Goal: Communication & Community: Answer question/provide support

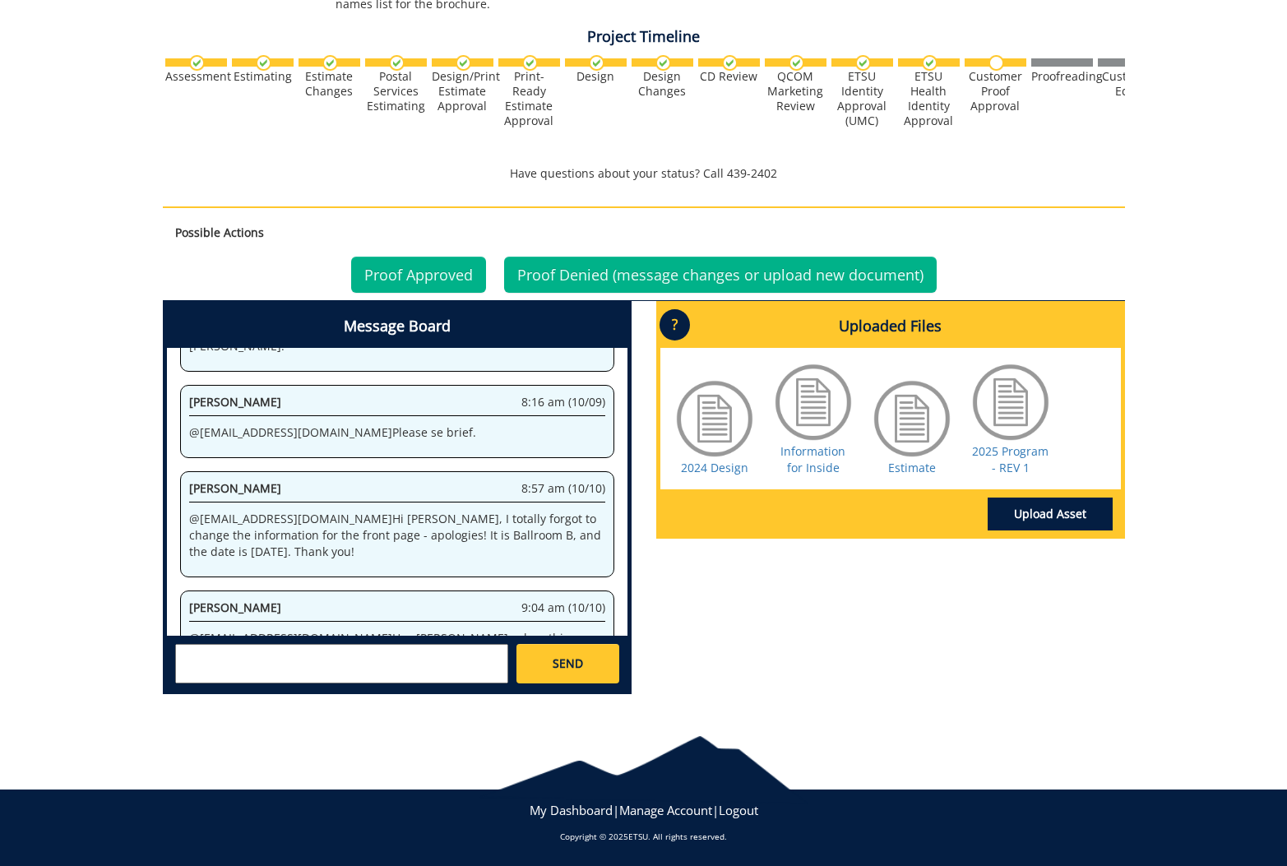
scroll to position [581, 0]
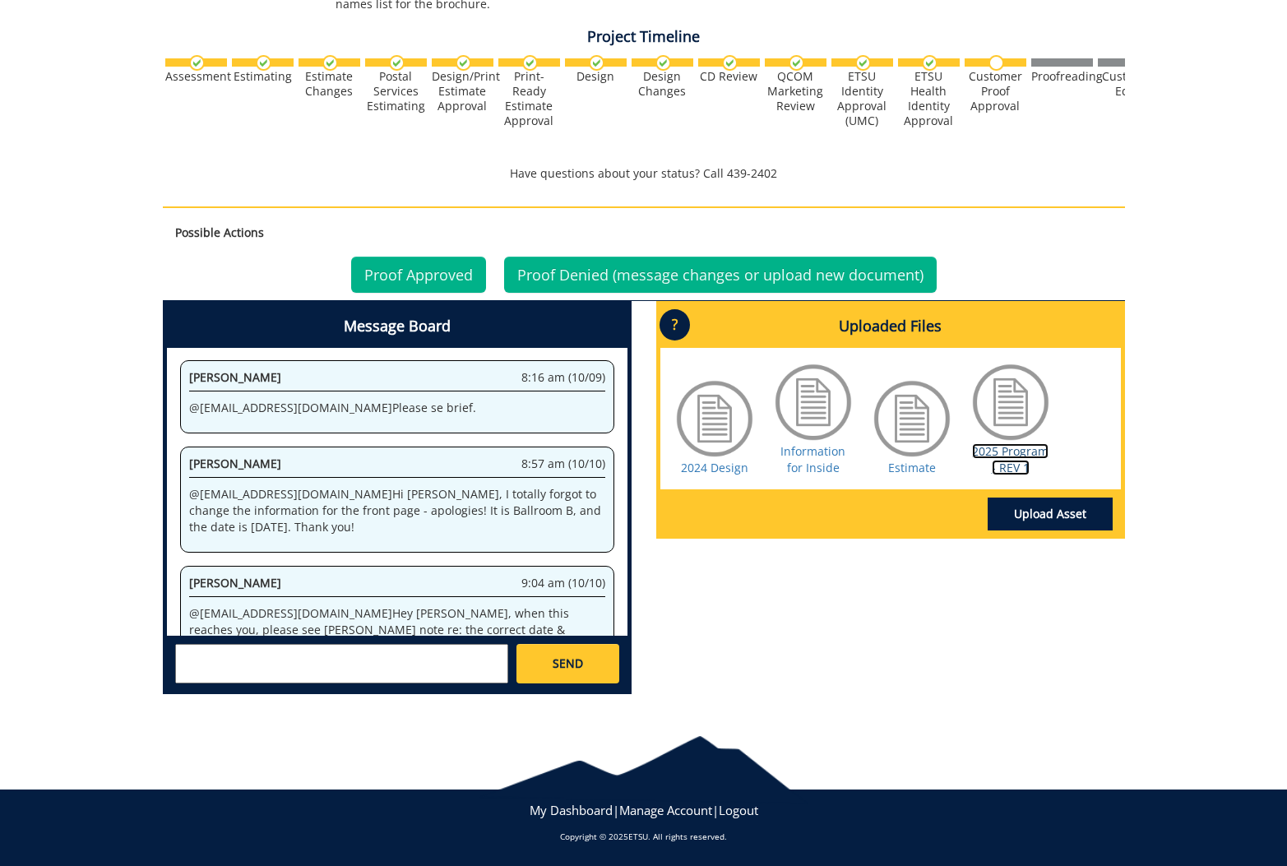
click at [1015, 455] on link "2025 Program - REV 1" at bounding box center [1010, 459] width 76 height 32
click at [721, 475] on link "2024 Design" at bounding box center [714, 468] width 67 height 16
click at [369, 655] on textarea at bounding box center [341, 663] width 333 height 39
type textarea "@[EMAIL_ADDRESS][DOMAIN_NAME] So sorry - one more correction. The time is 5:00-…"
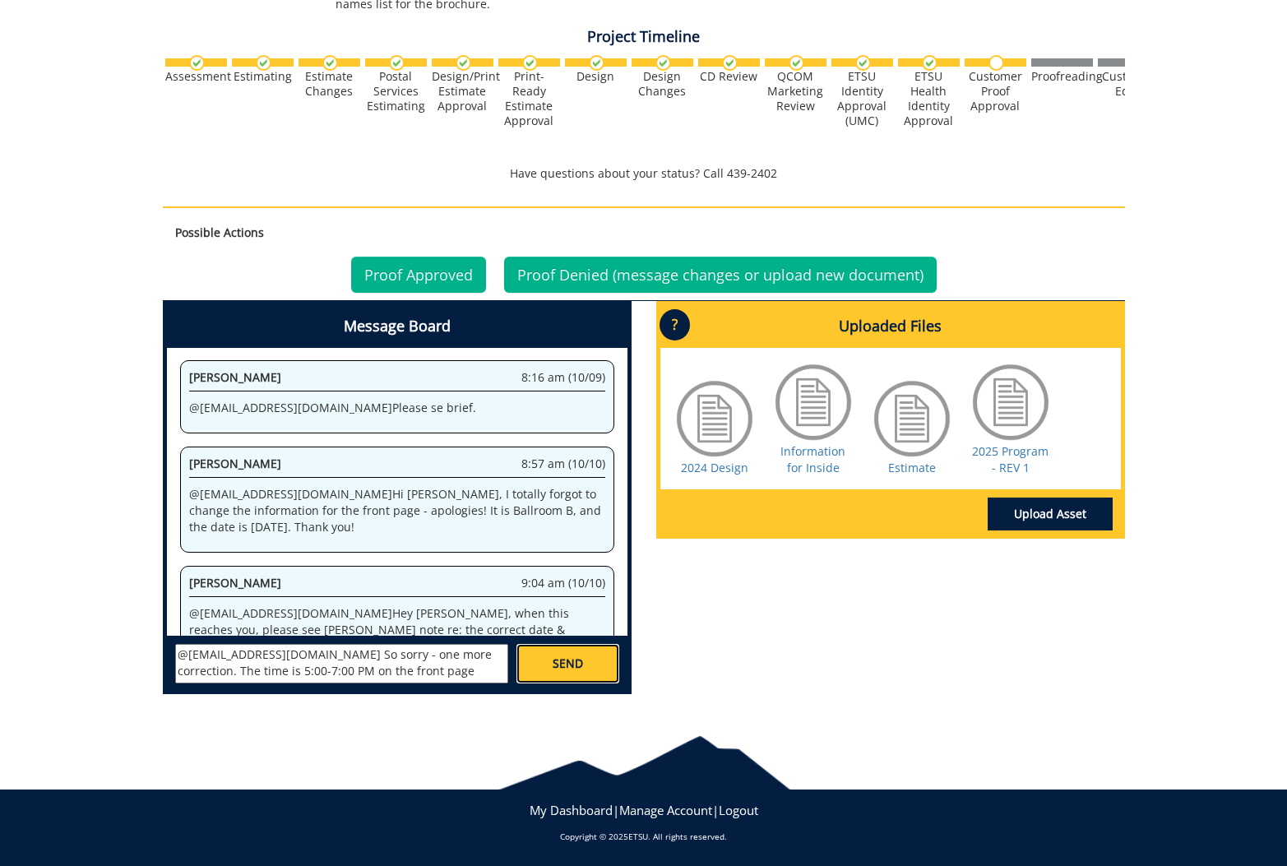
click at [581, 651] on link "SEND" at bounding box center [567, 663] width 102 height 39
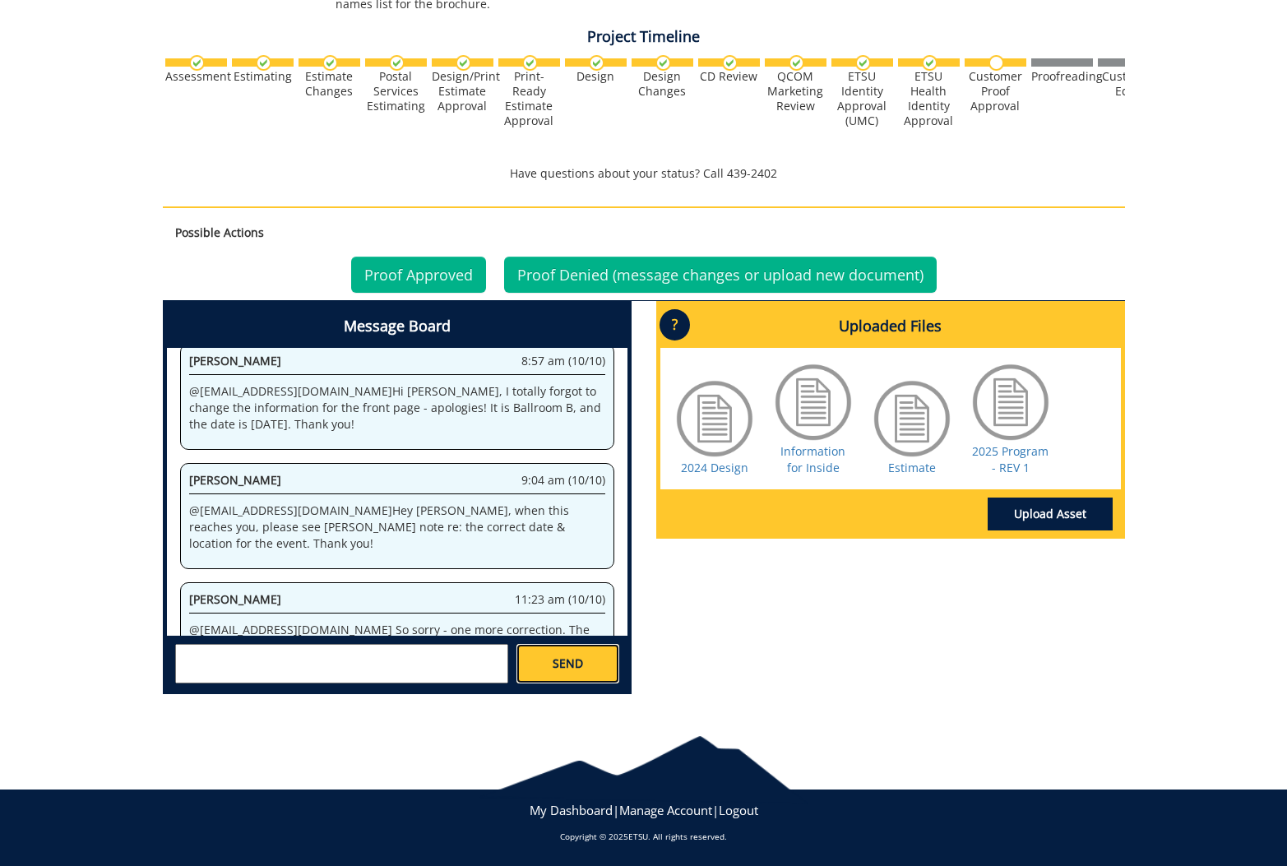
scroll to position [2600, 0]
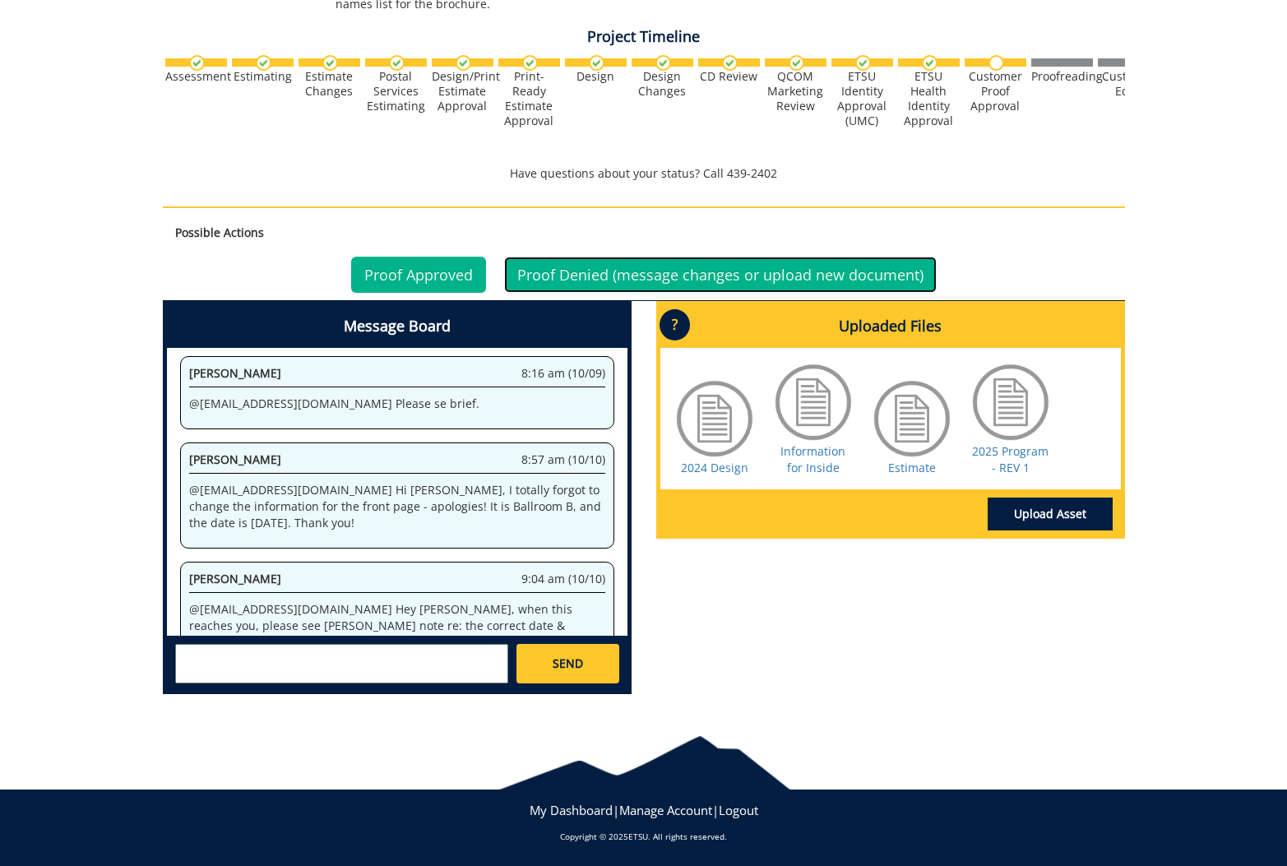
click at [687, 280] on link "Proof Denied (message changes or upload new document)" at bounding box center [720, 275] width 433 height 36
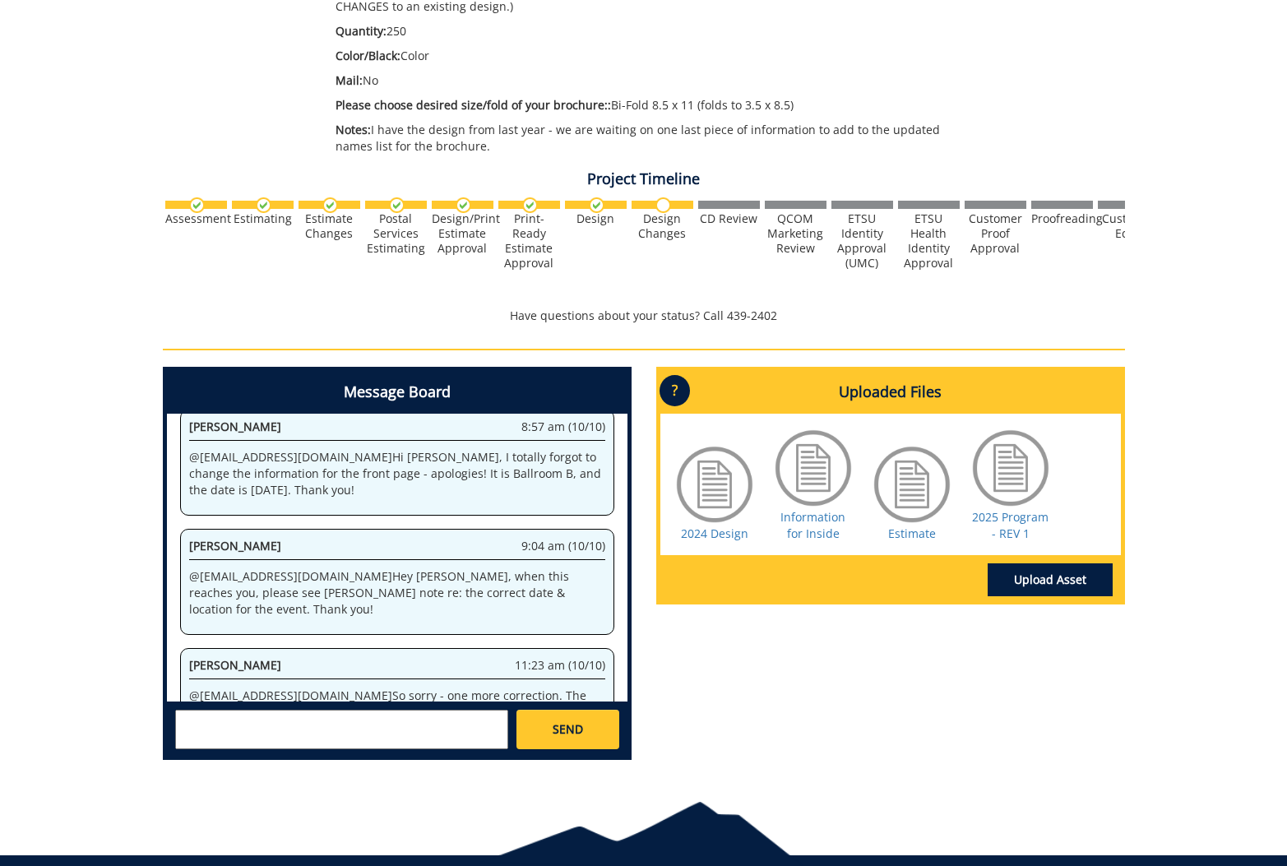
scroll to position [468, 0]
